Goal: Transaction & Acquisition: Purchase product/service

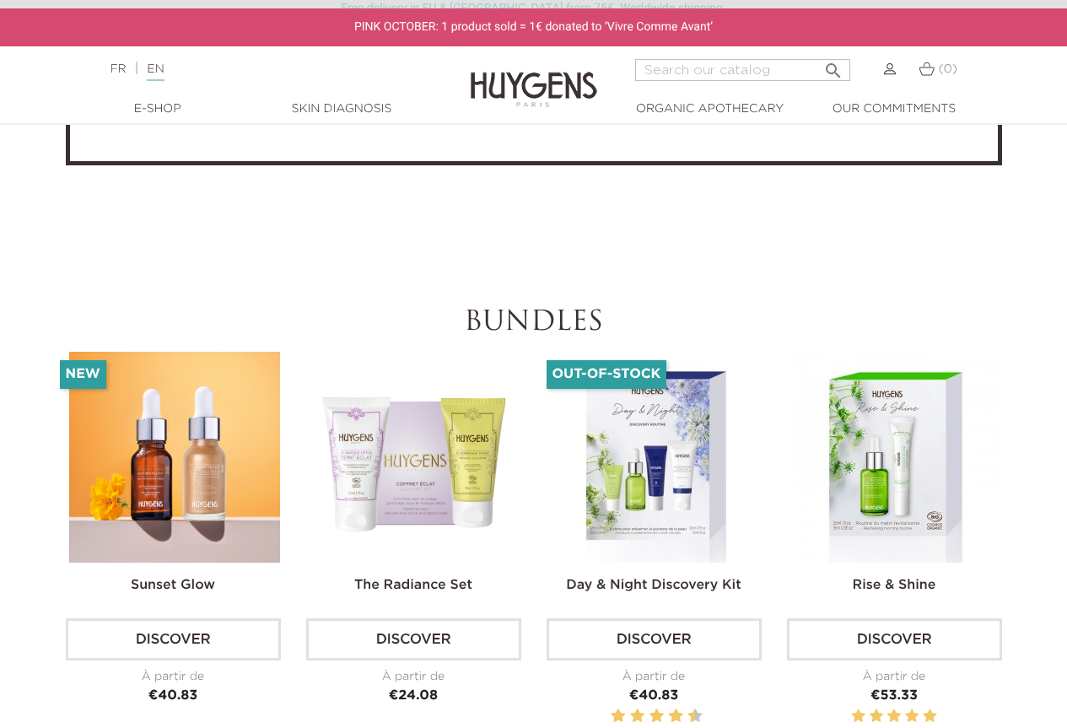
scroll to position [4828, 0]
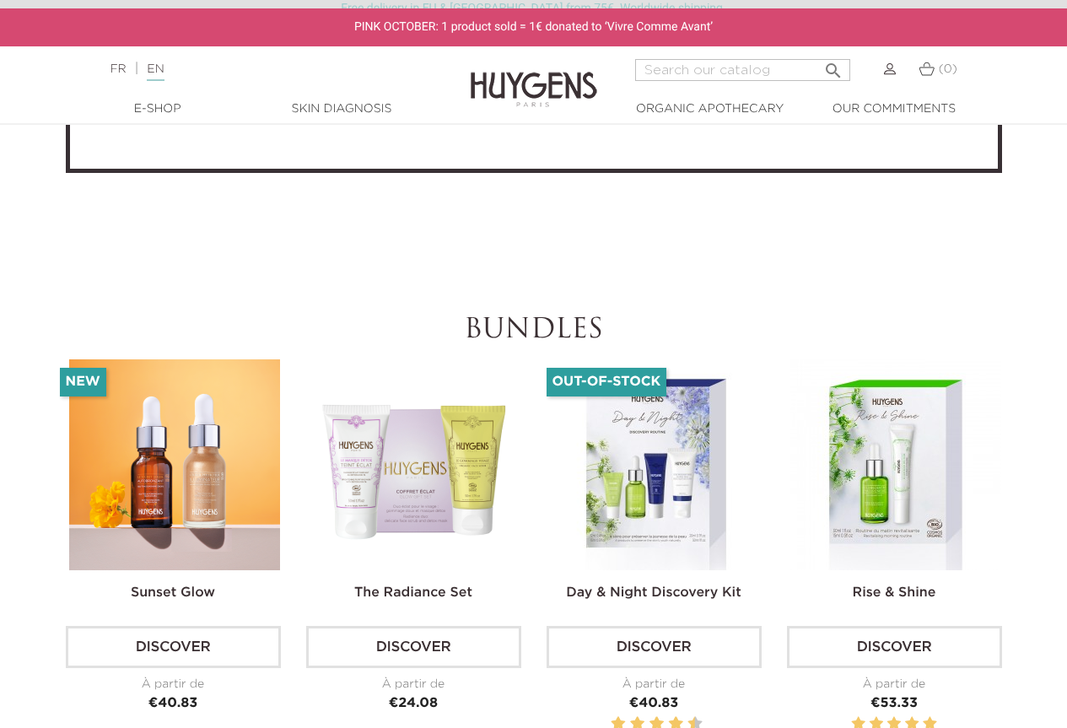
click at [603, 397] on img at bounding box center [655, 464] width 211 height 211
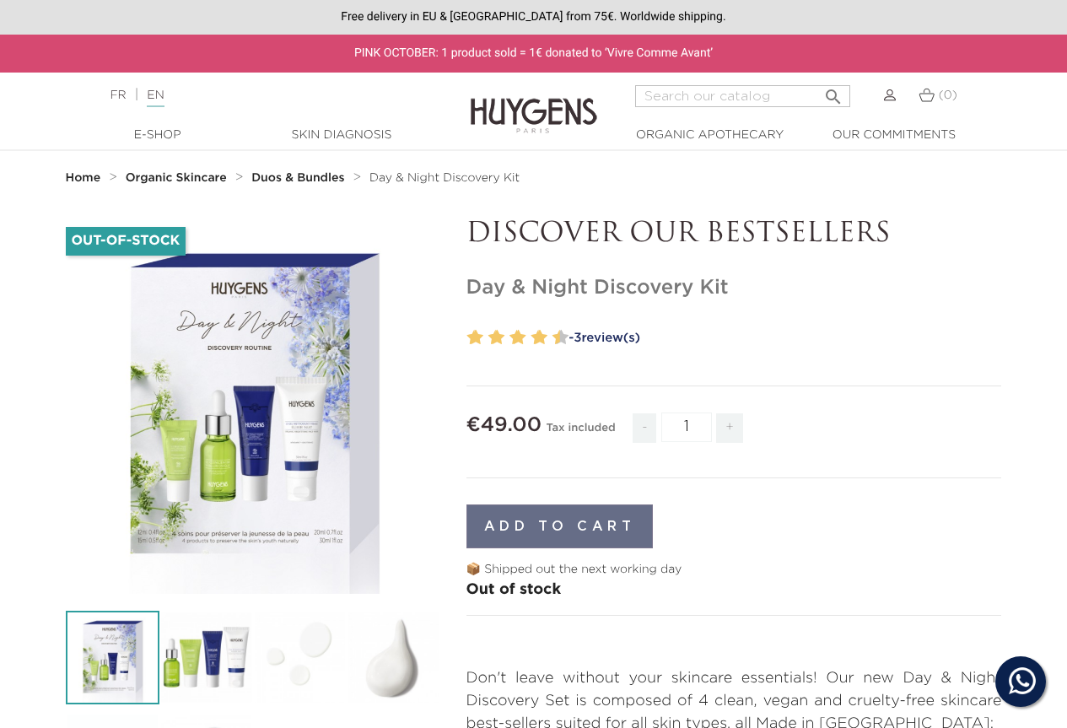
click at [629, 337] on link "- 3 review(s)" at bounding box center [783, 338] width 439 height 25
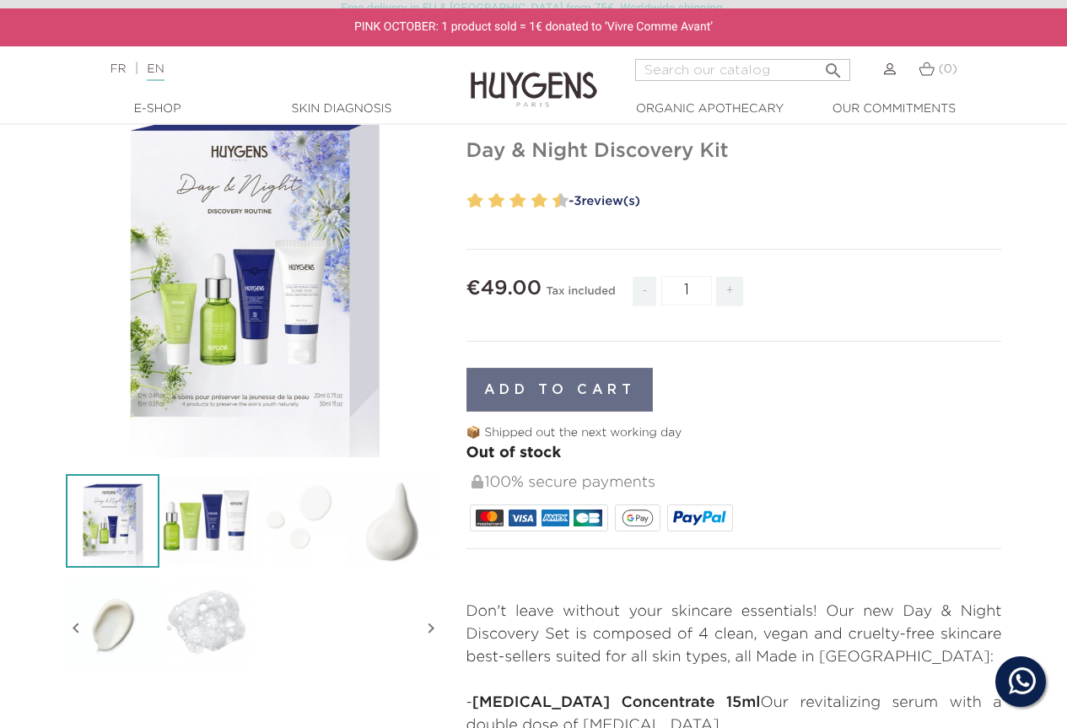
scroll to position [123, 0]
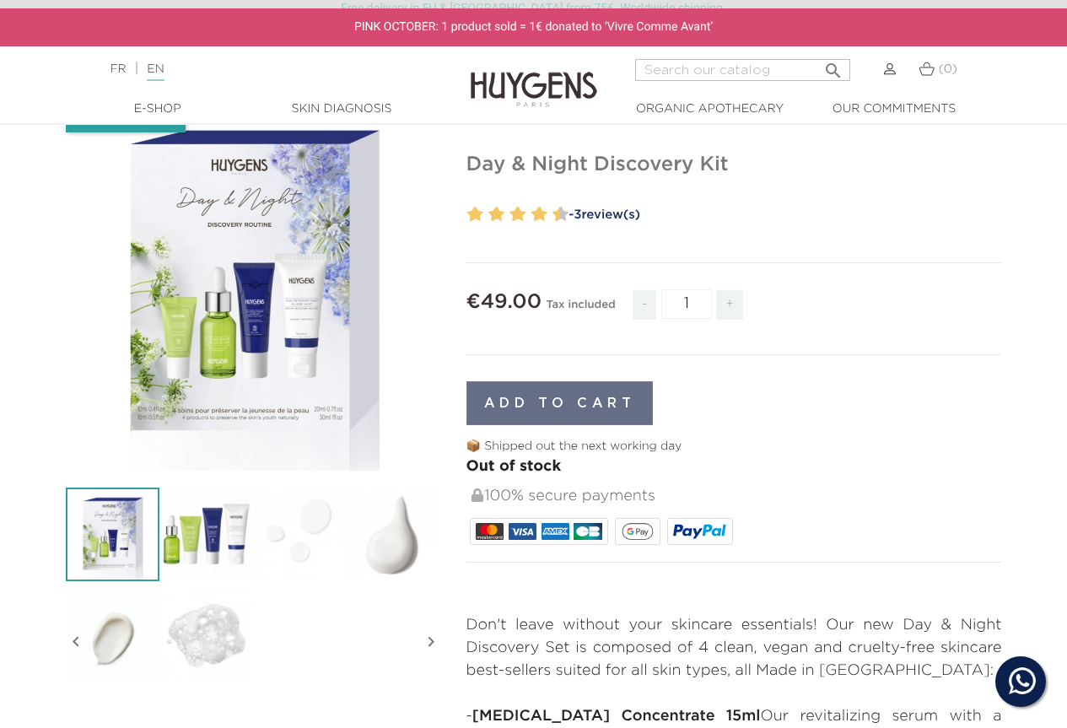
drag, startPoint x: 1079, startPoint y: 277, endPoint x: 1057, endPoint y: 49, distance: 228.9
click at [1057, 49] on html "Hi! Click one of our agents below and we will get back to you as soon as possib…" at bounding box center [533, 241] width 1067 height 728
